Goal: Task Accomplishment & Management: Complete application form

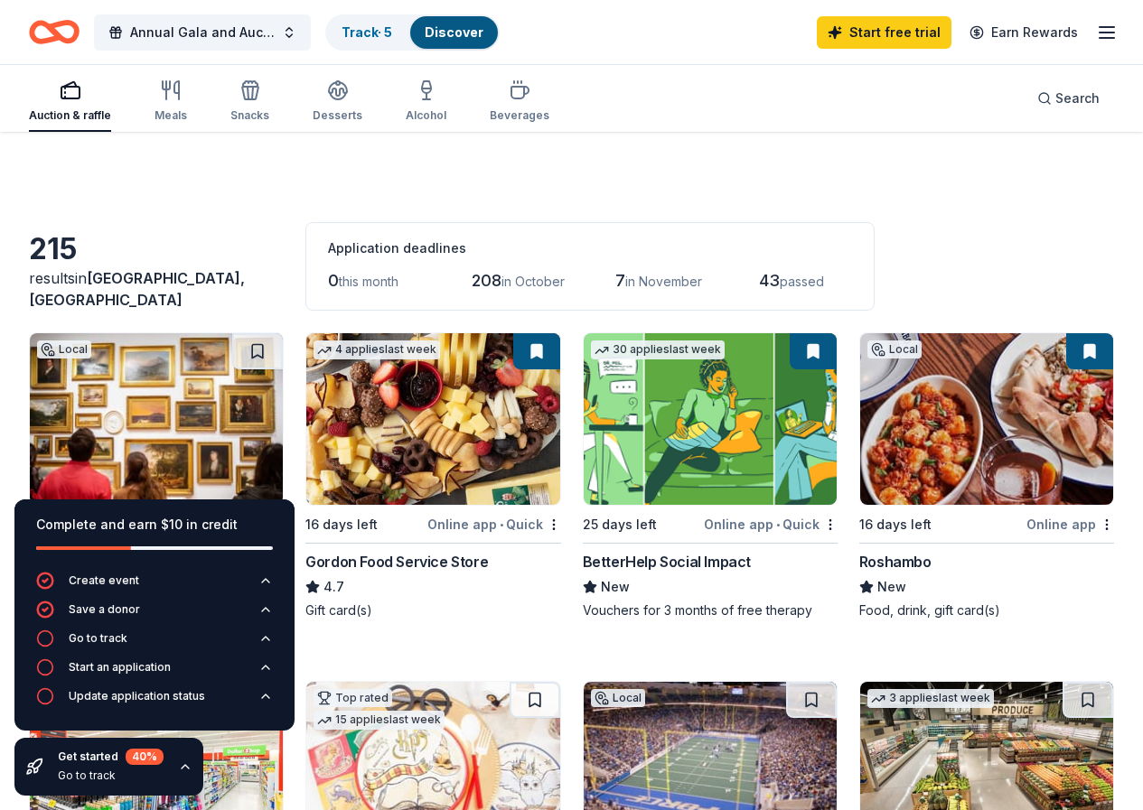
scroll to position [542, 0]
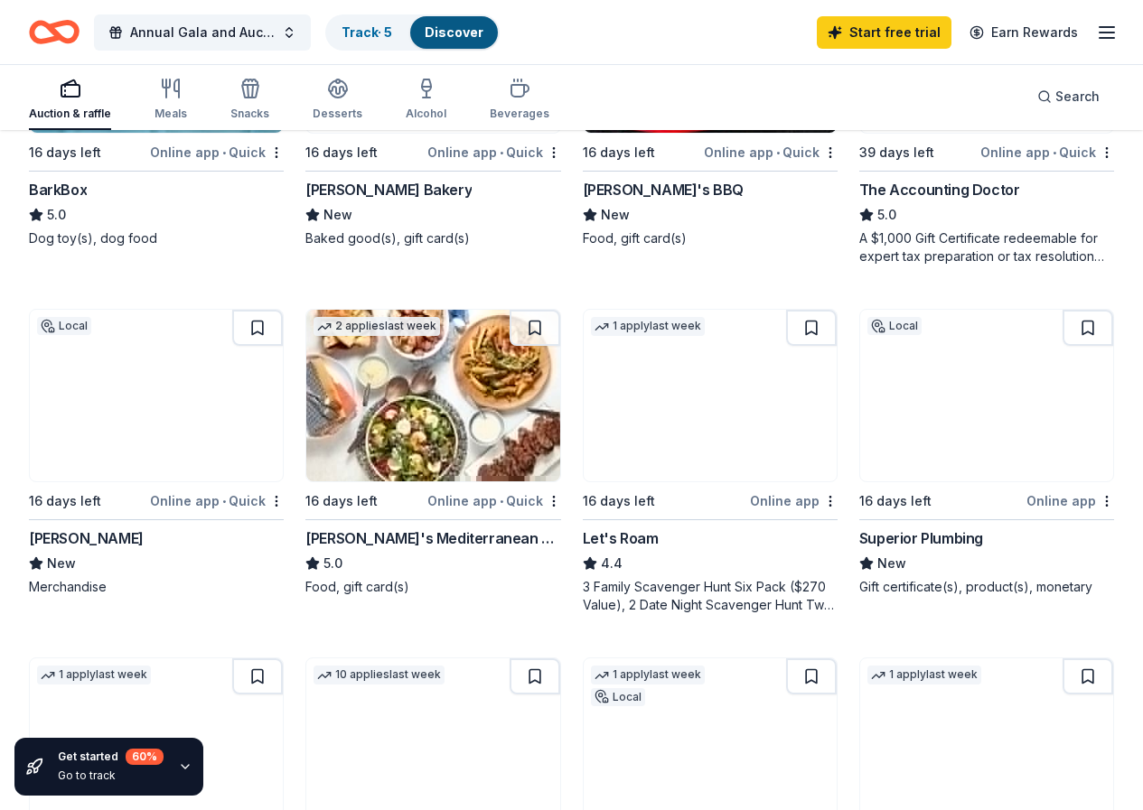
scroll to position [1084, 0]
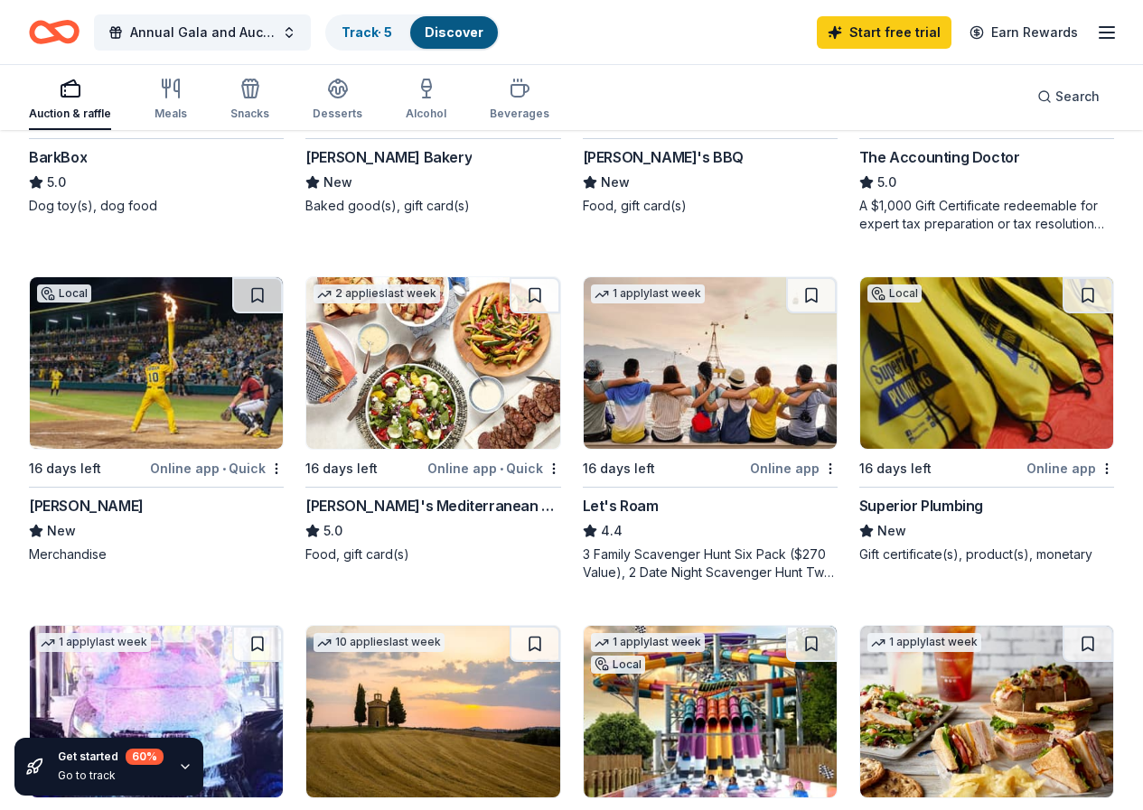
click at [760, 626] on img at bounding box center [709, 712] width 253 height 172
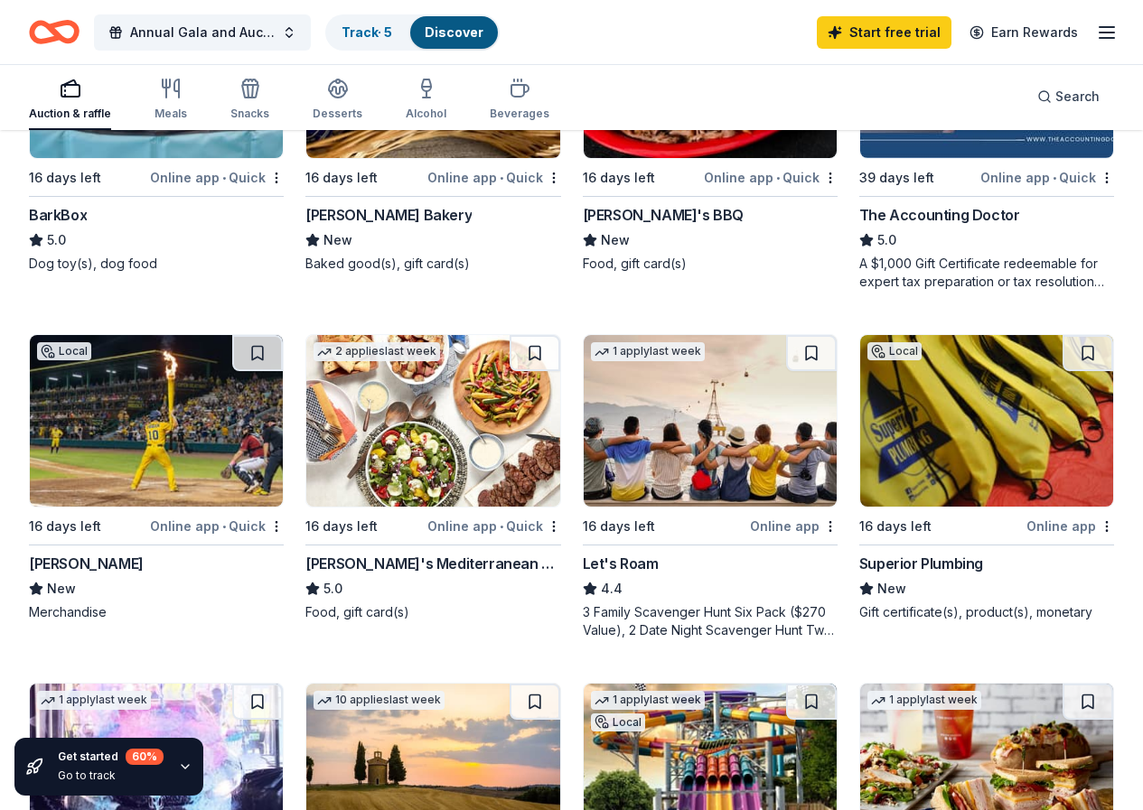
scroll to position [994, 0]
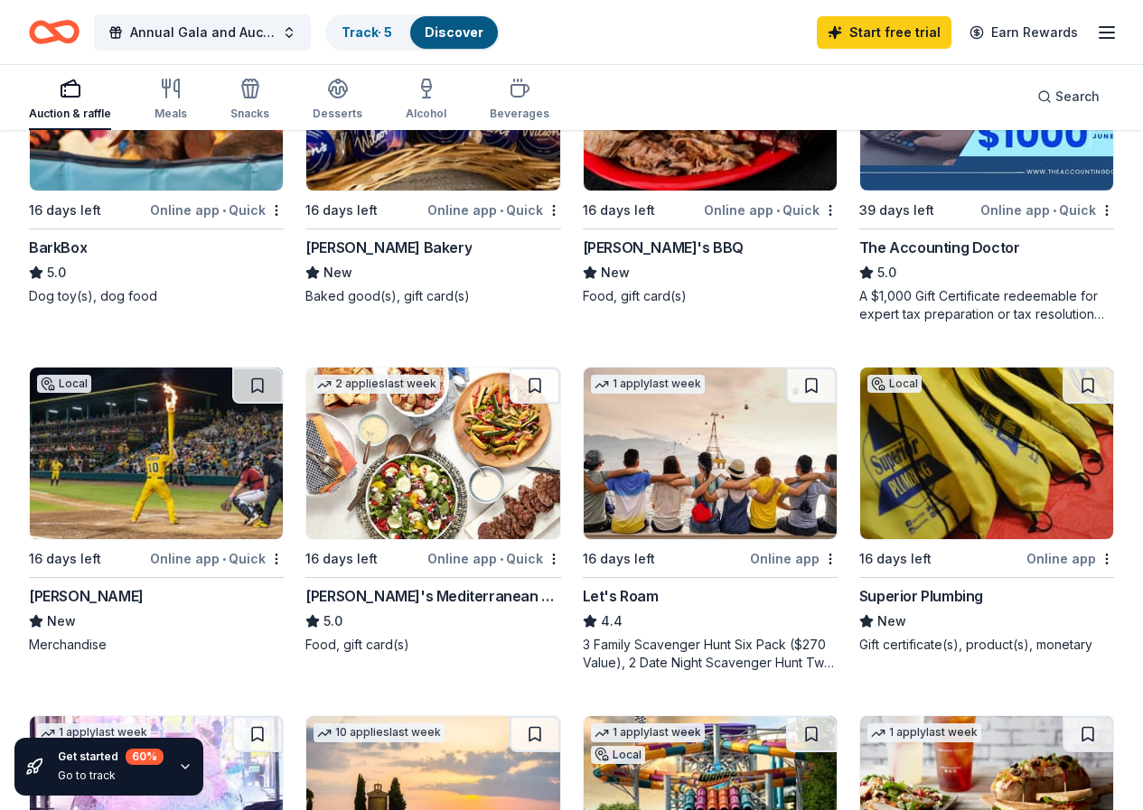
click at [860, 481] on img at bounding box center [986, 454] width 253 height 172
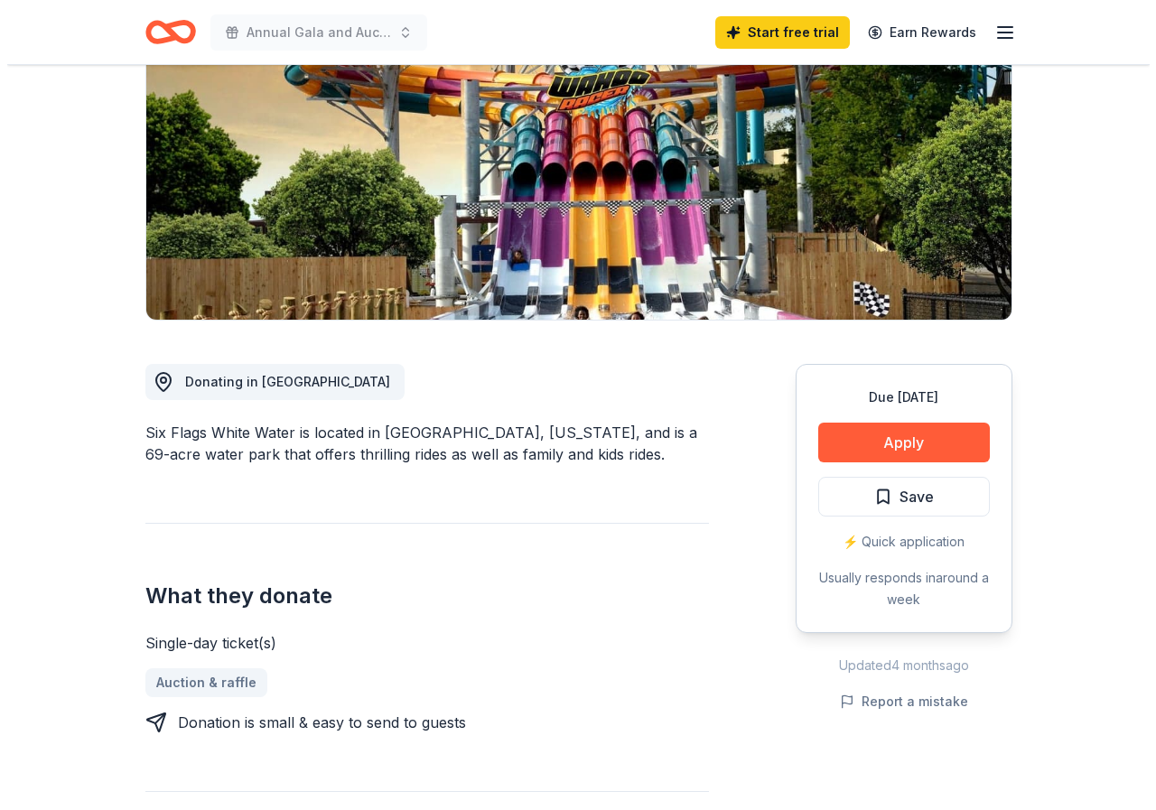
scroll to position [271, 0]
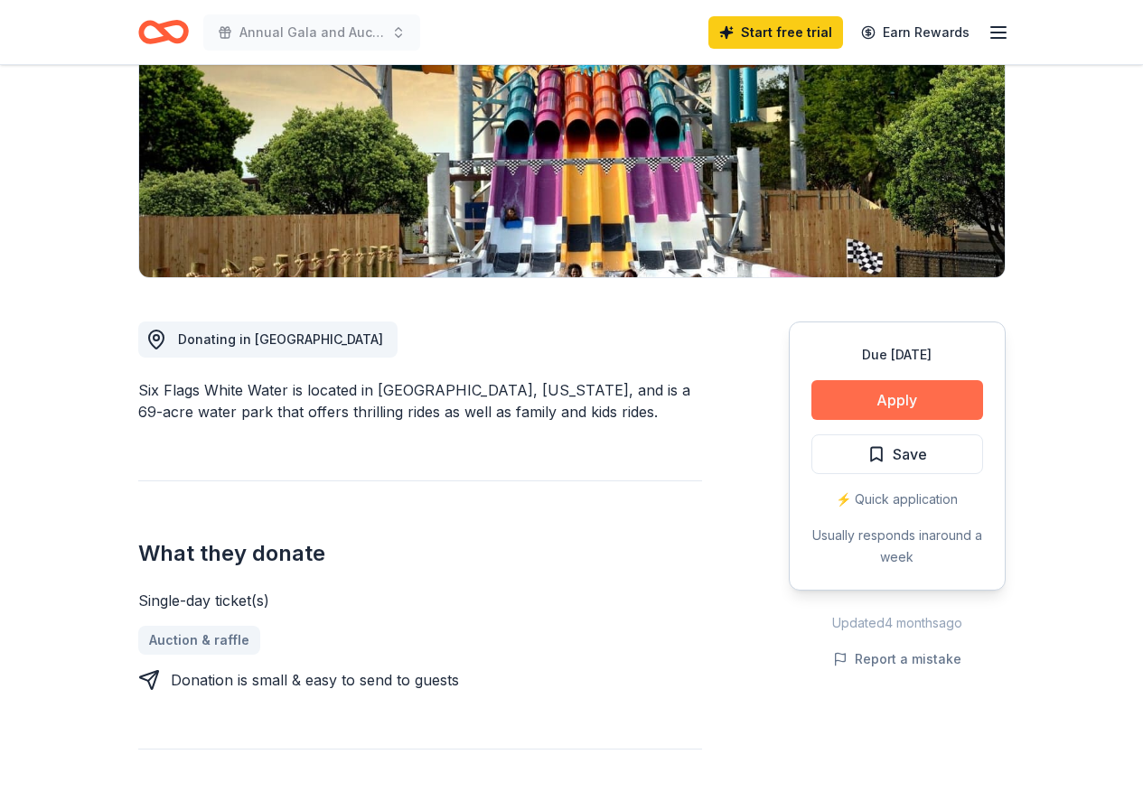
click at [892, 412] on button "Apply" at bounding box center [897, 400] width 172 height 40
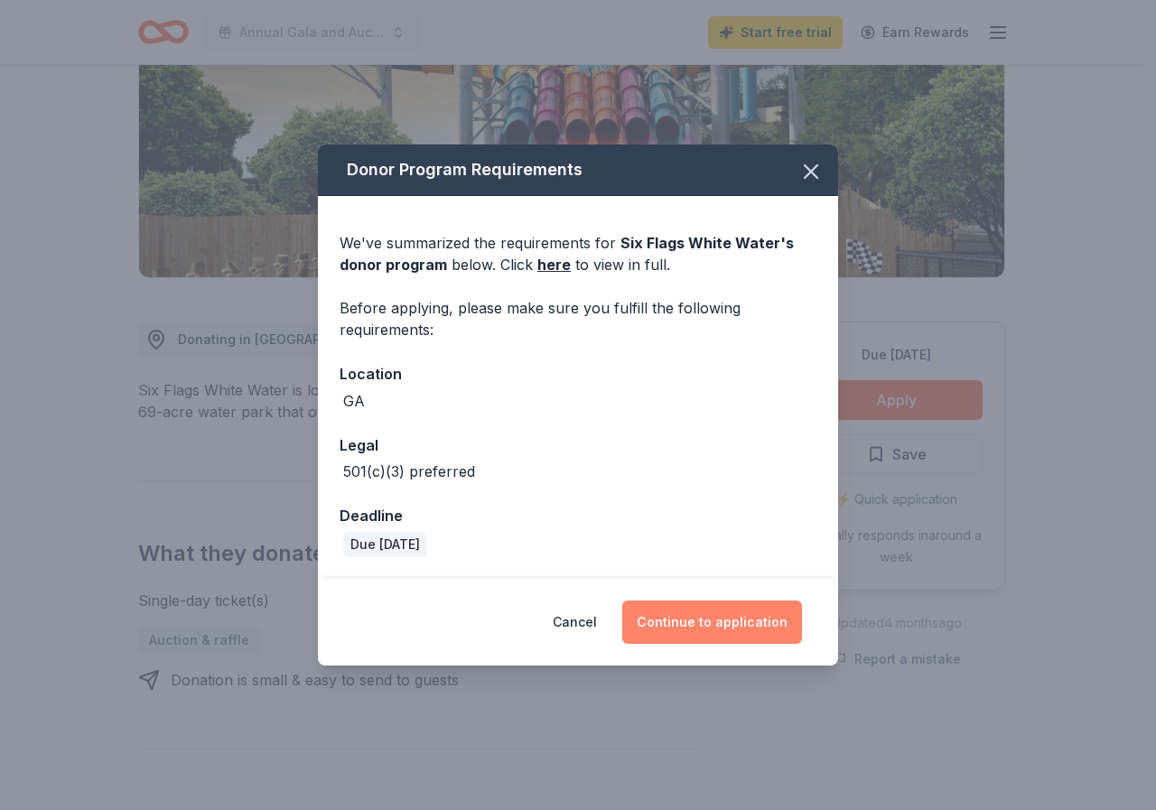
click at [739, 609] on button "Continue to application" at bounding box center [712, 622] width 180 height 43
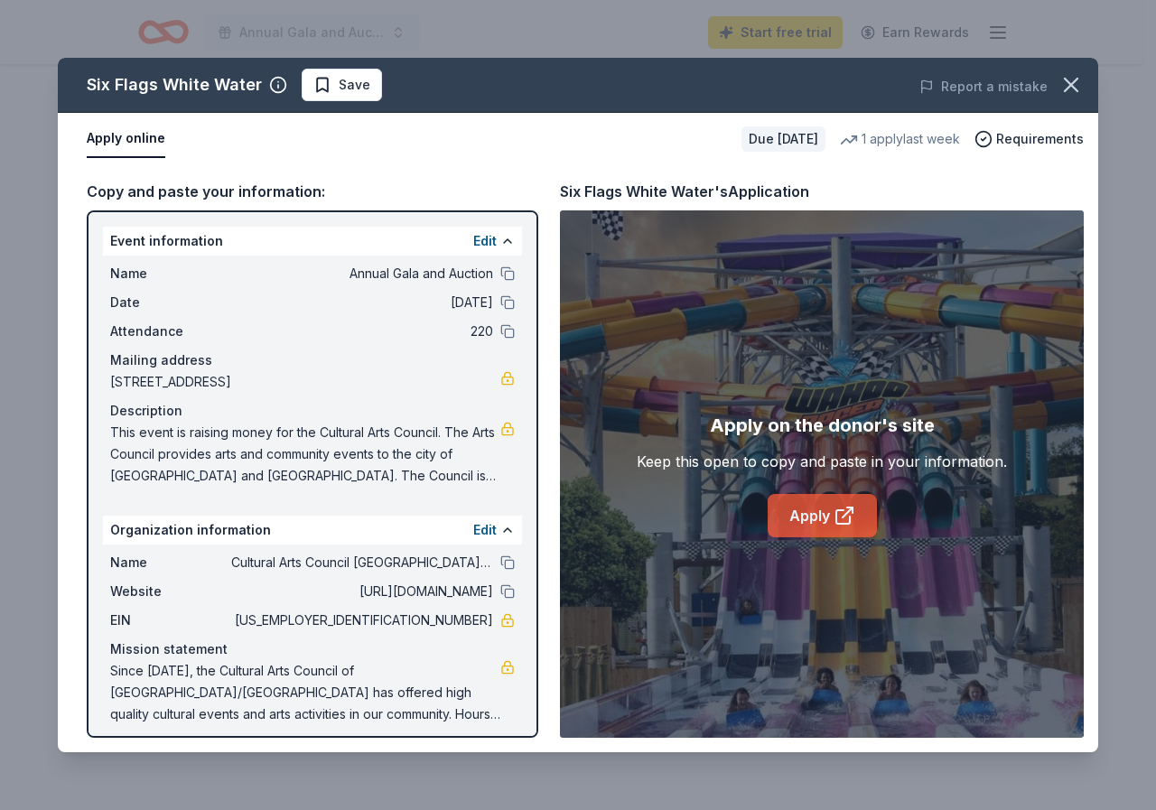
click at [857, 521] on link "Apply" at bounding box center [822, 515] width 109 height 43
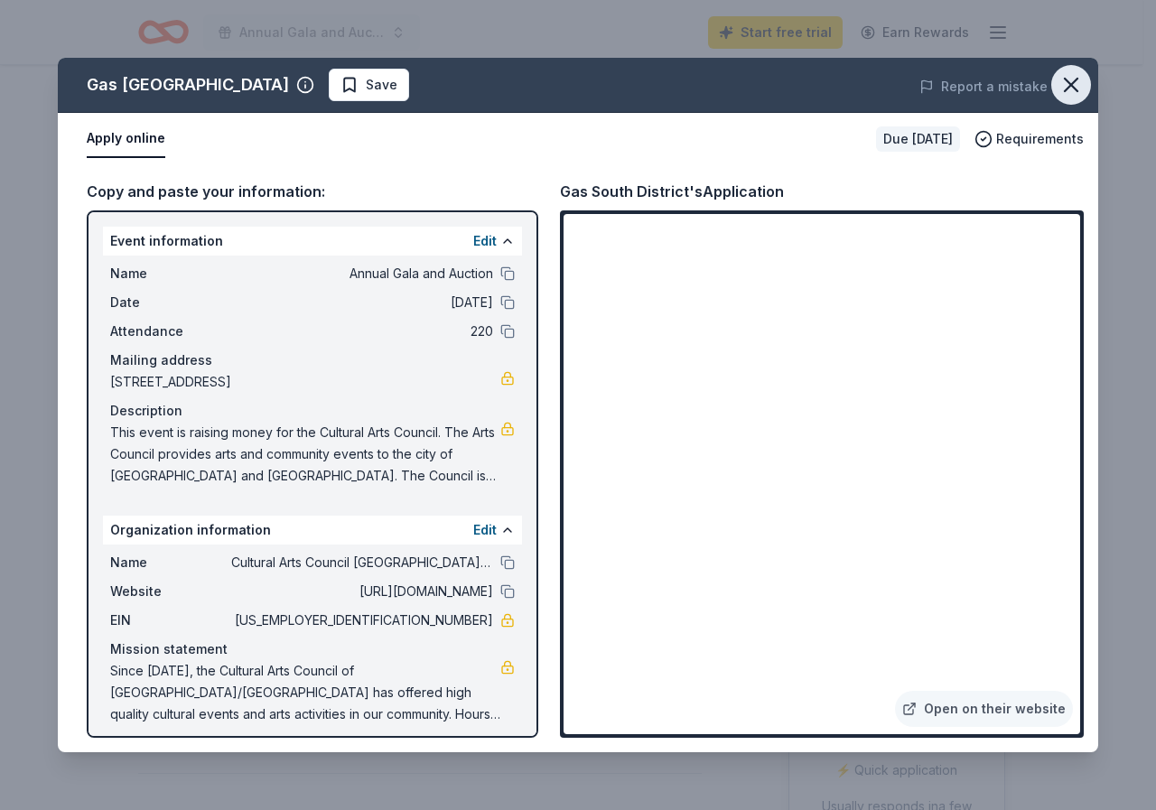
click at [1069, 77] on icon "button" at bounding box center [1071, 84] width 25 height 25
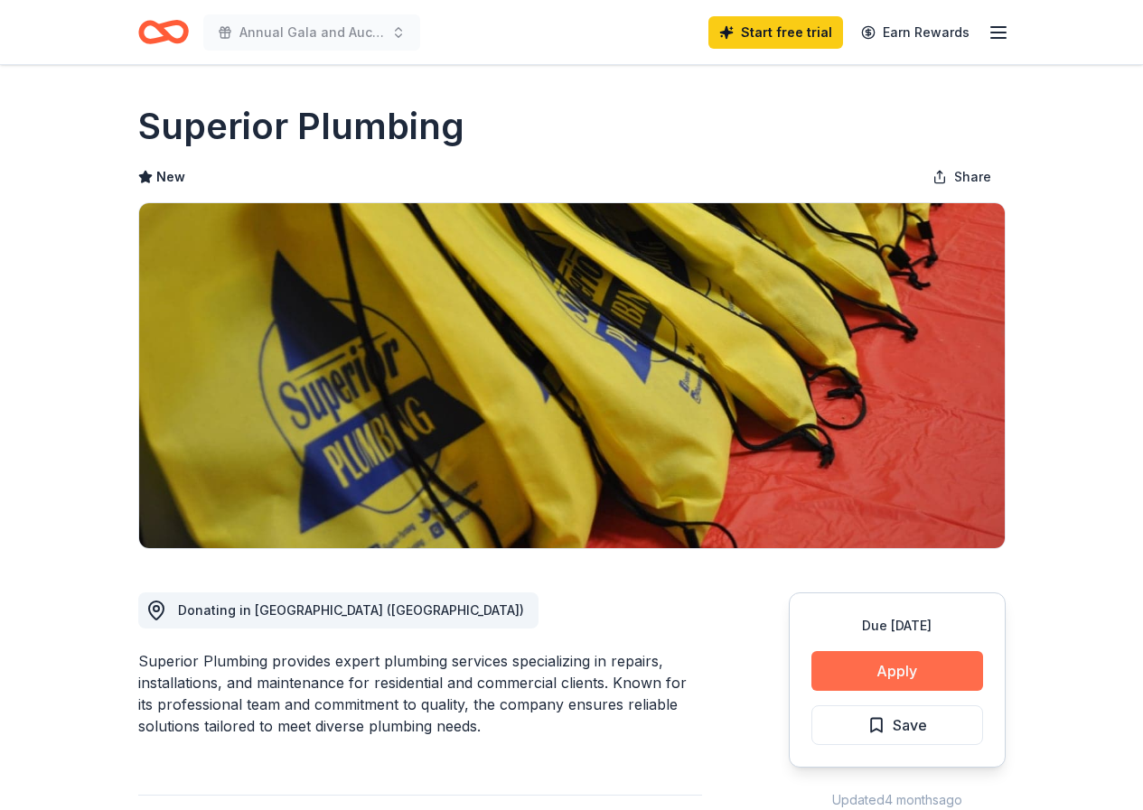
click at [896, 677] on button "Apply" at bounding box center [897, 671] width 172 height 40
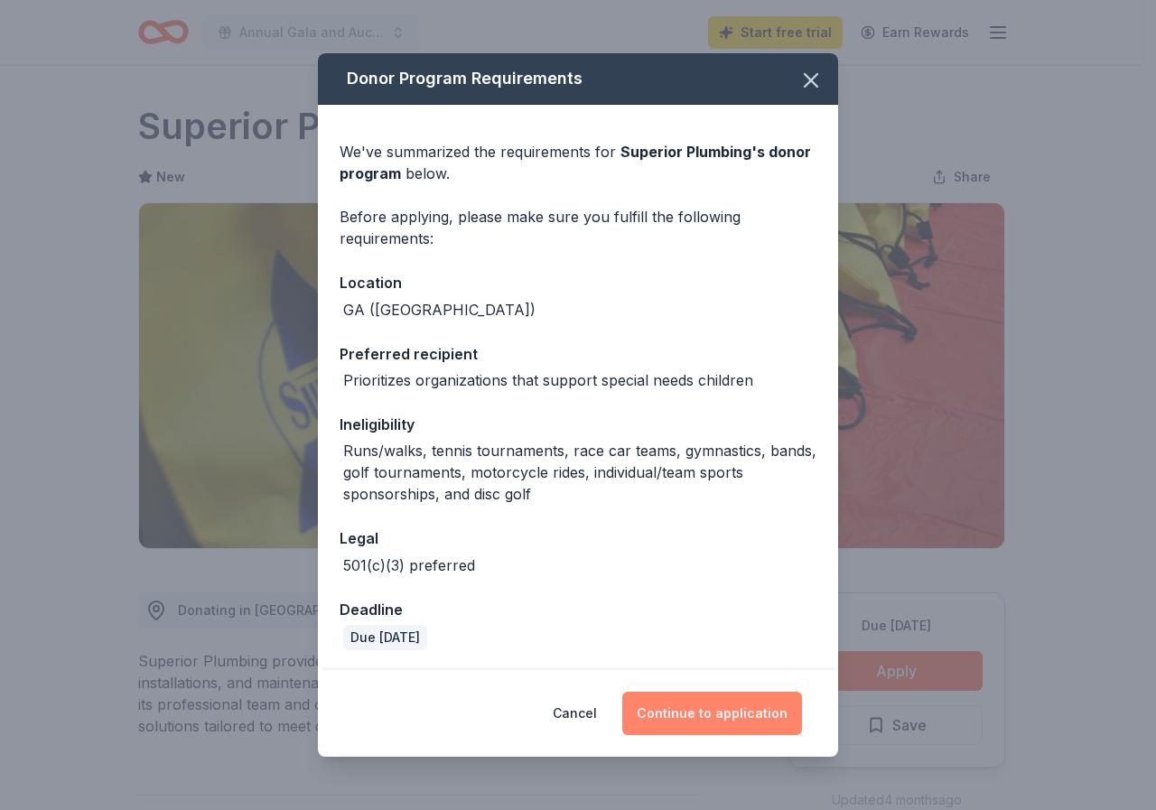
click at [722, 721] on button "Continue to application" at bounding box center [712, 713] width 180 height 43
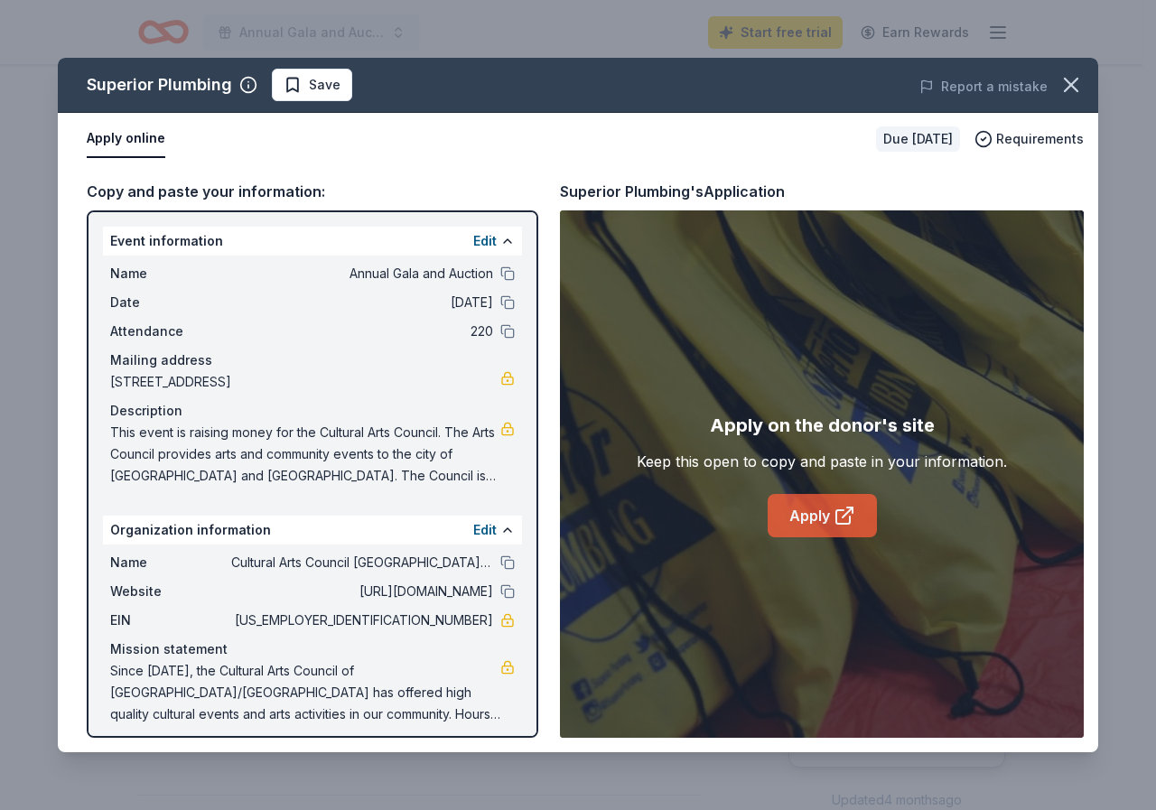
click at [859, 509] on link "Apply" at bounding box center [822, 515] width 109 height 43
